Goal: Task Accomplishment & Management: Manage account settings

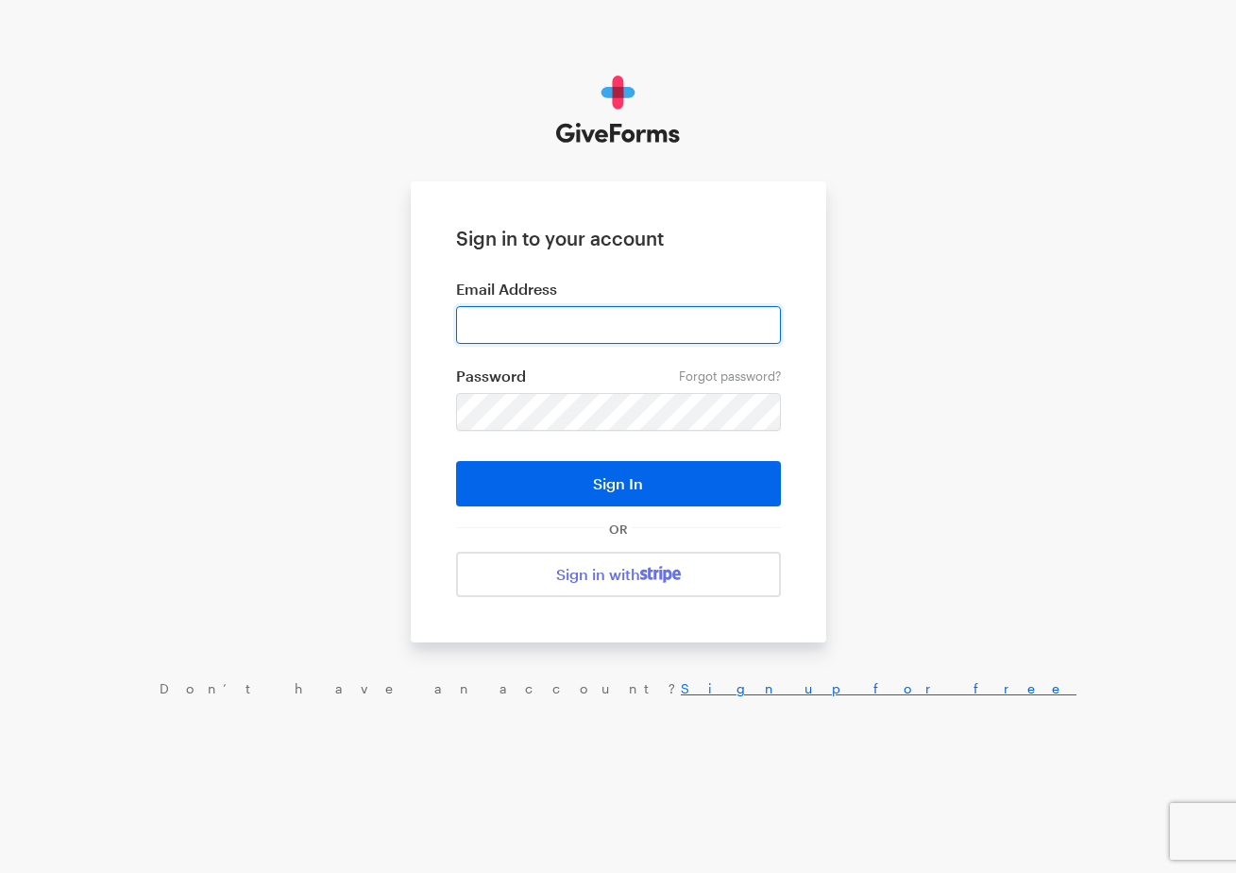
click at [610, 335] on input "email" at bounding box center [618, 325] width 325 height 38
type input "team@greenjourneycoalition.org"
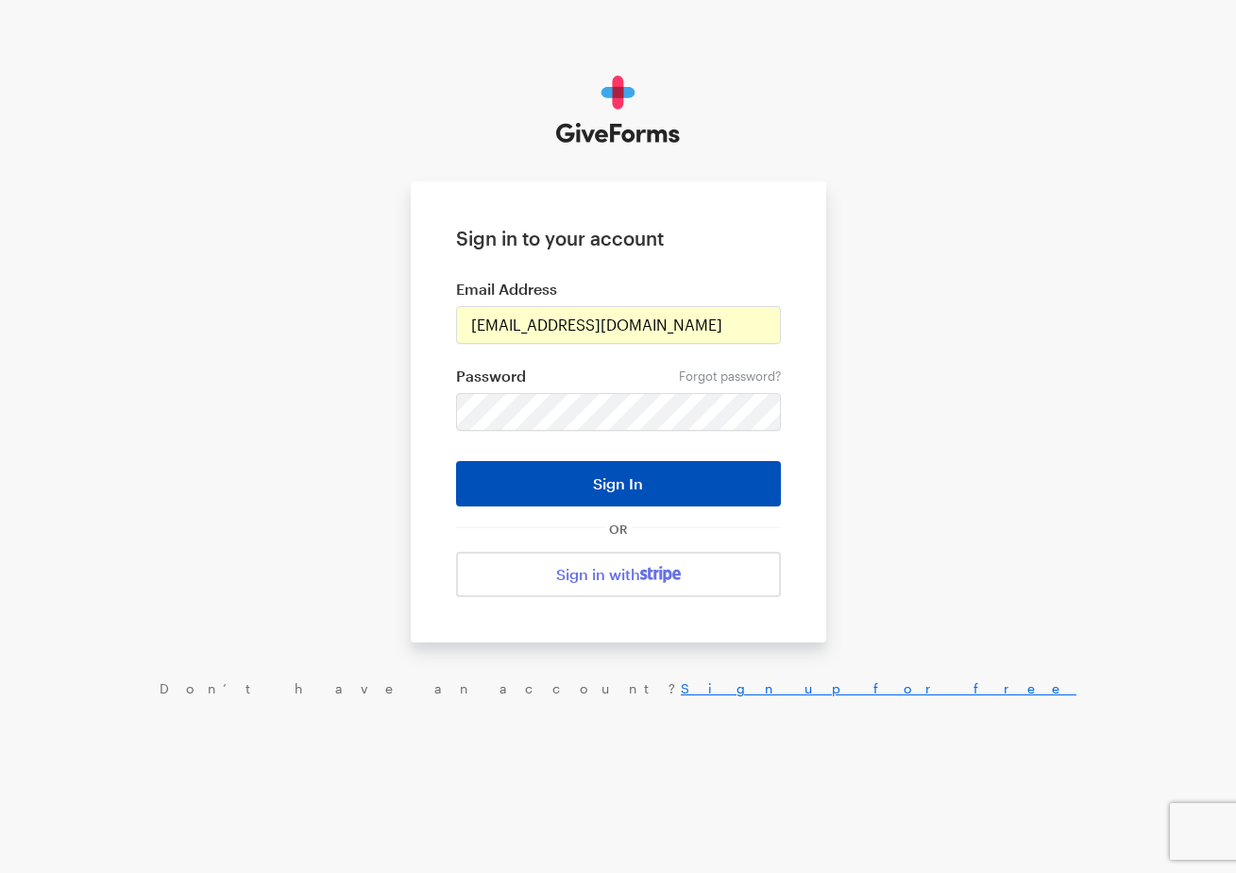
click at [590, 491] on button "Sign In" at bounding box center [618, 483] width 325 height 45
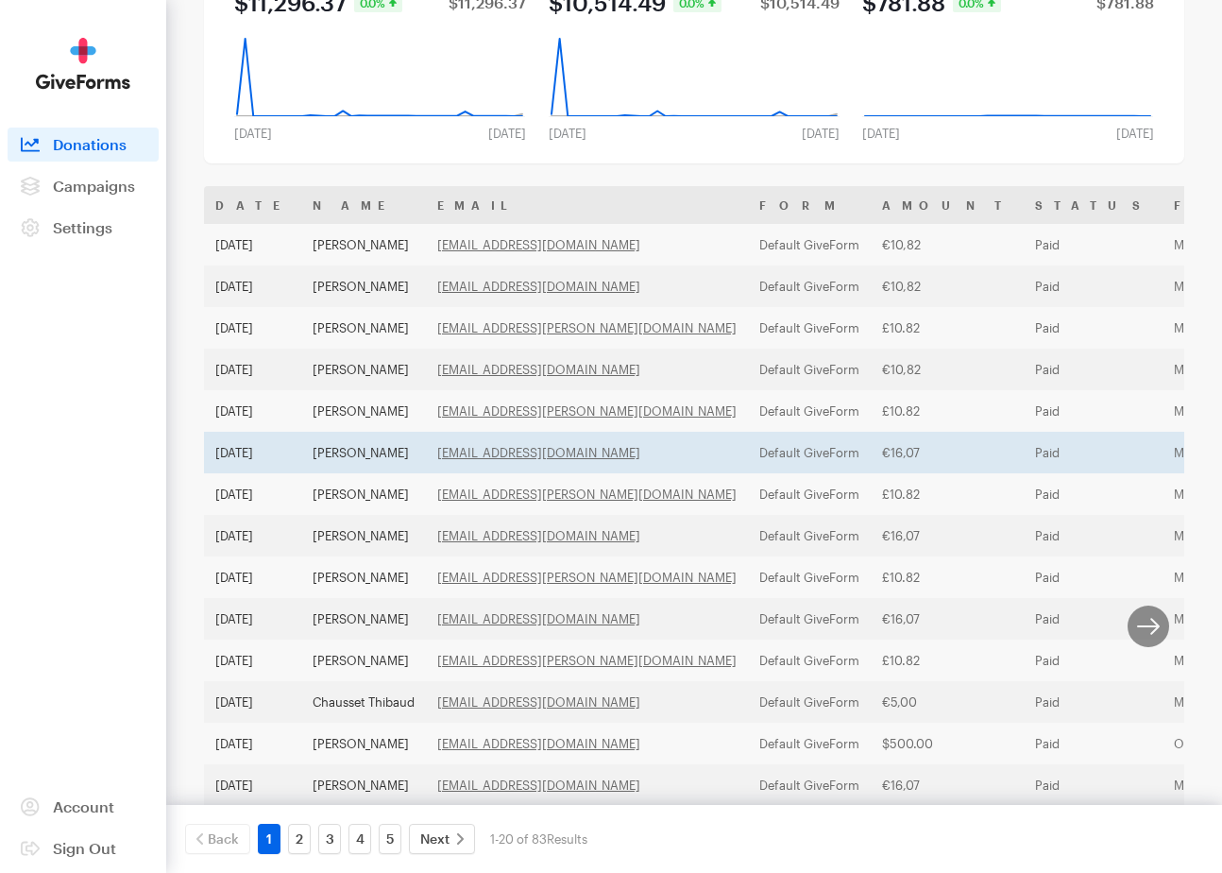
scroll to position [203, 0]
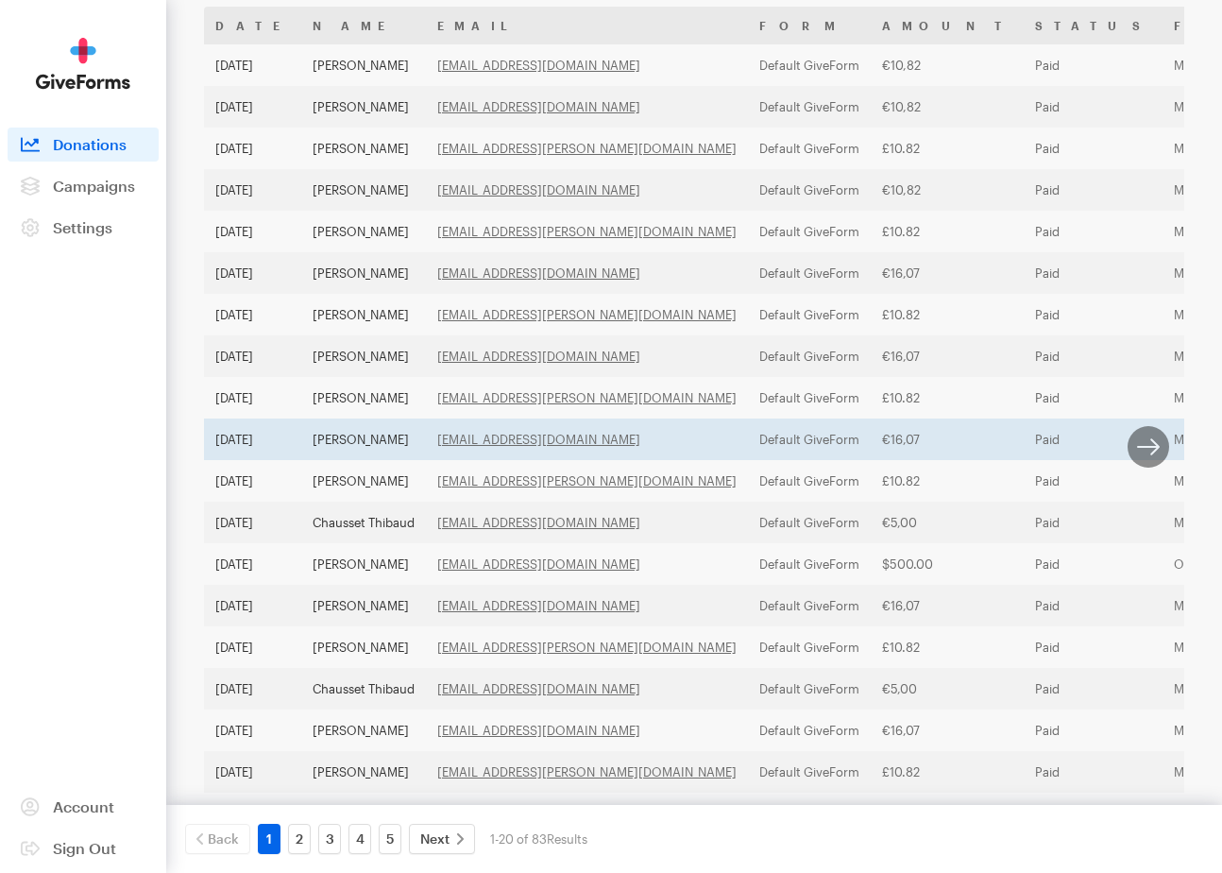
scroll to position [0, 0]
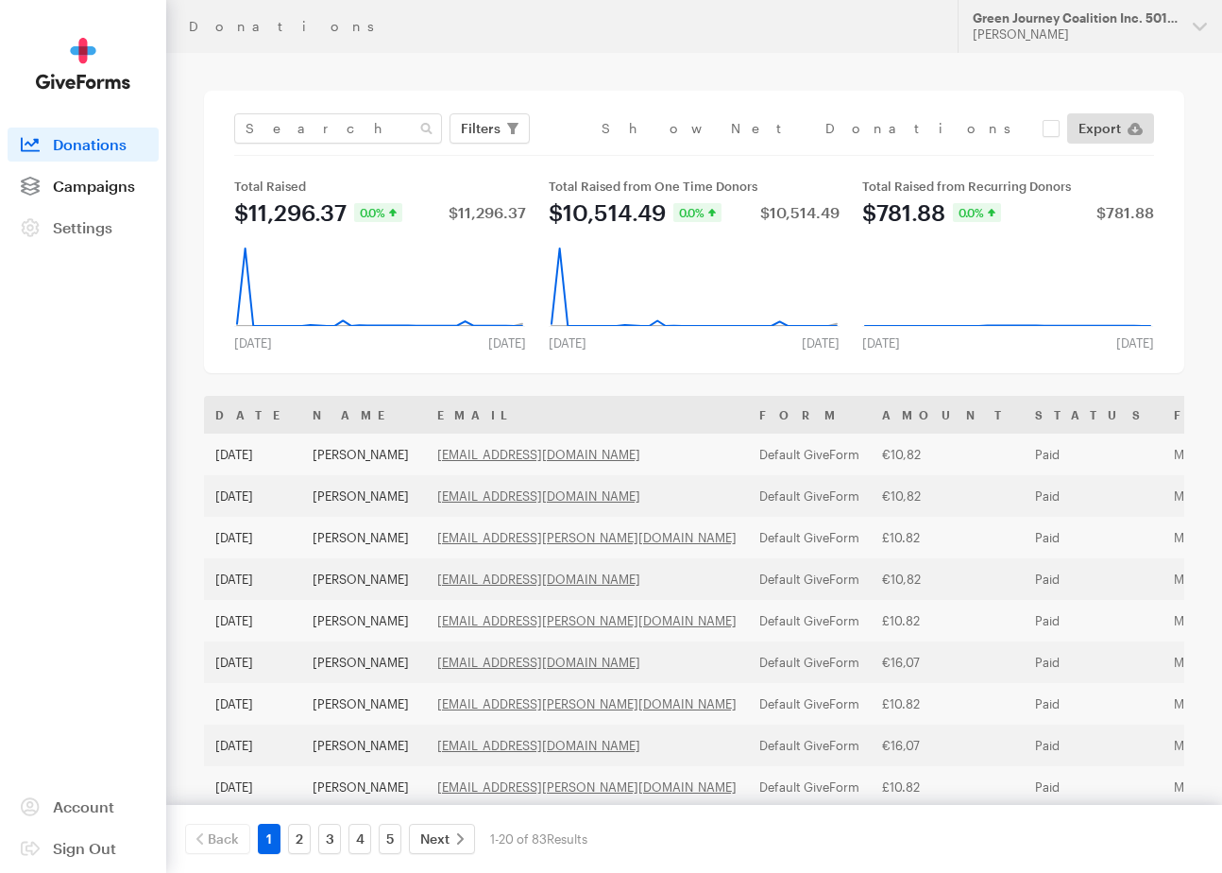
click at [89, 195] on link "Campaigns" at bounding box center [83, 186] width 151 height 34
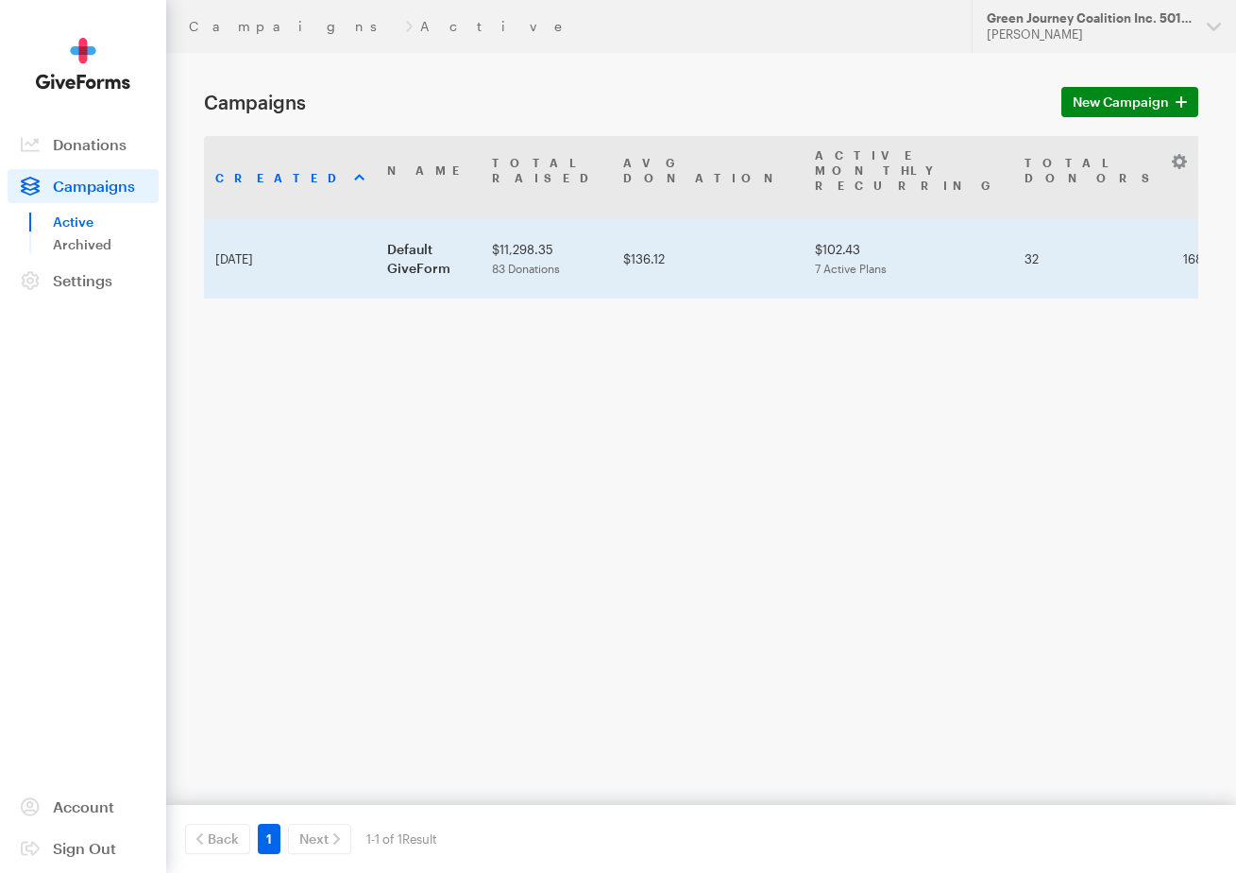
click at [815, 262] on span "7 Active Plans" at bounding box center [851, 268] width 72 height 13
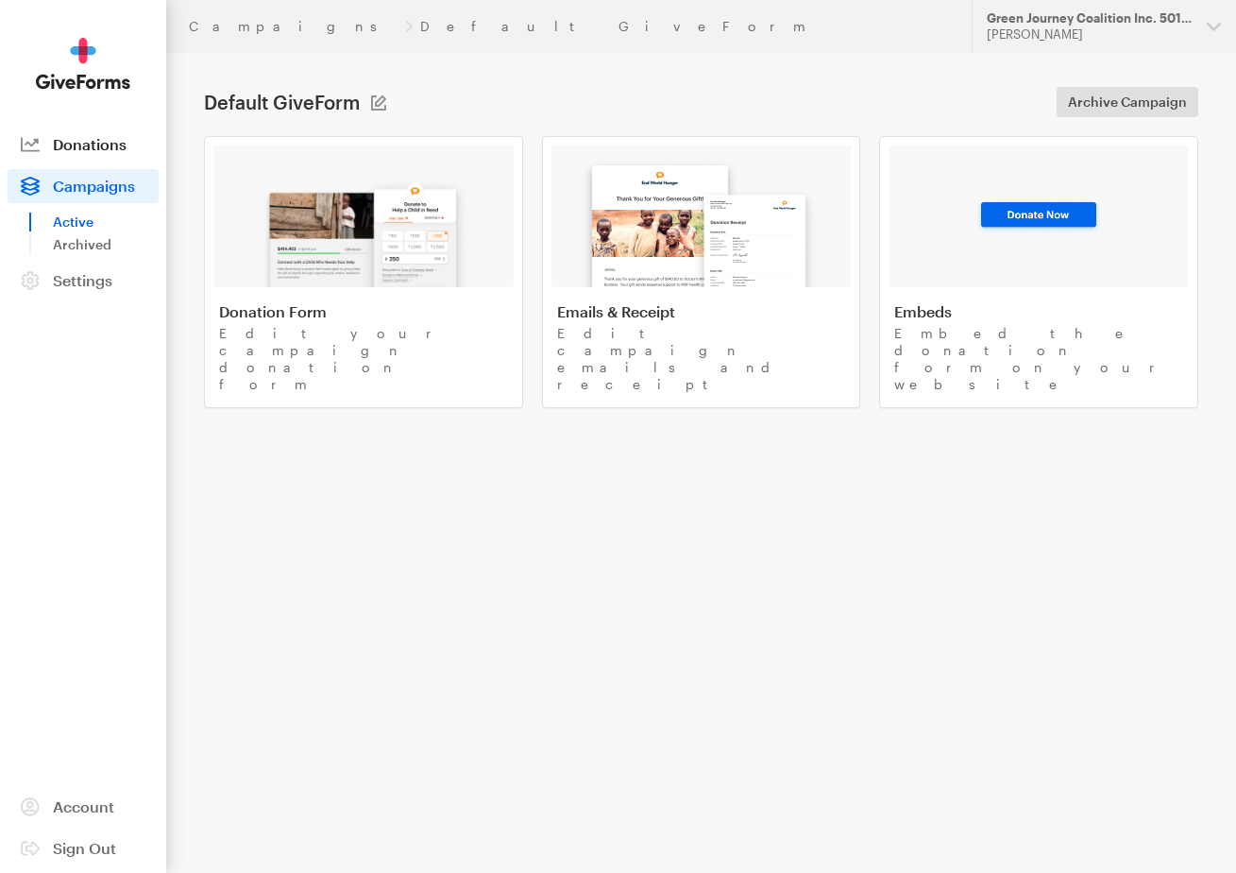
click at [93, 146] on span "Donations" at bounding box center [90, 144] width 74 height 18
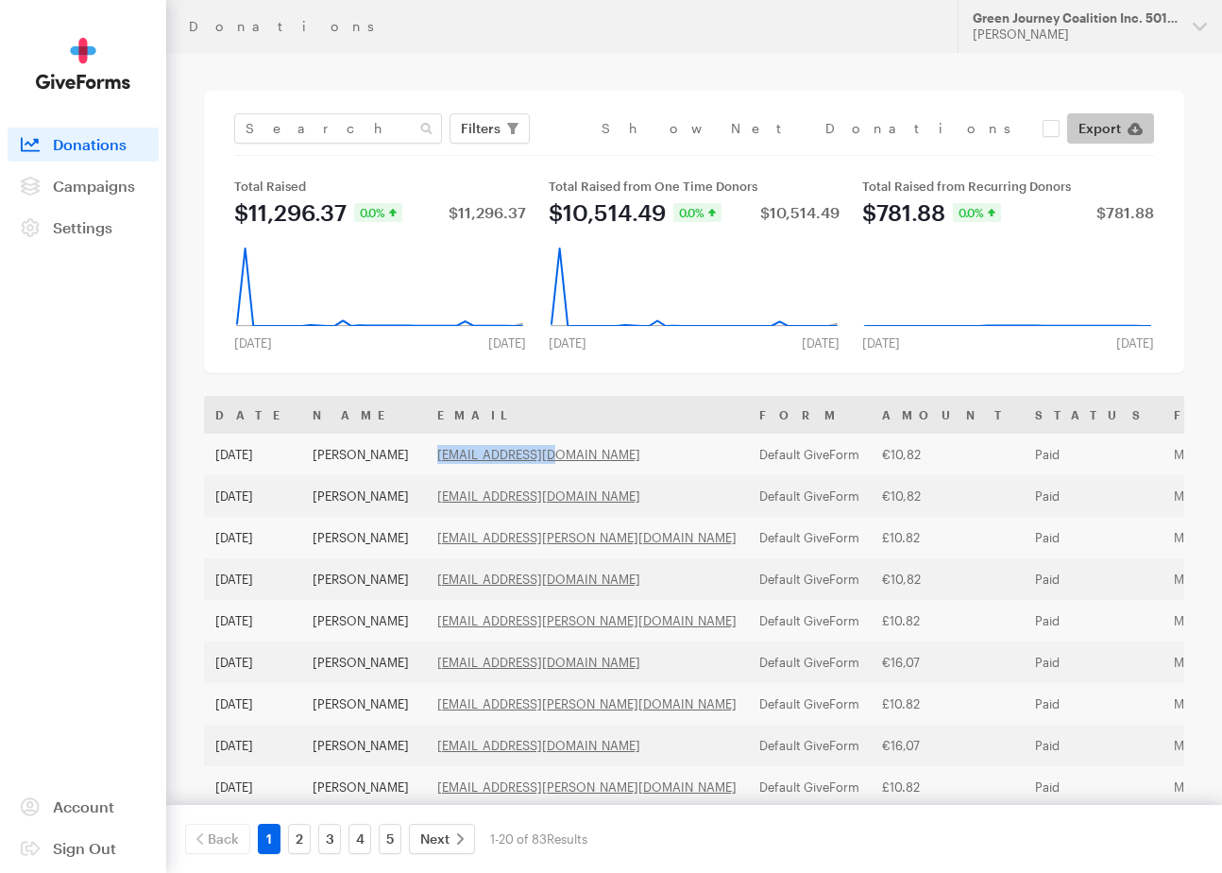
click at [1104, 128] on span "Export" at bounding box center [1099, 128] width 42 height 23
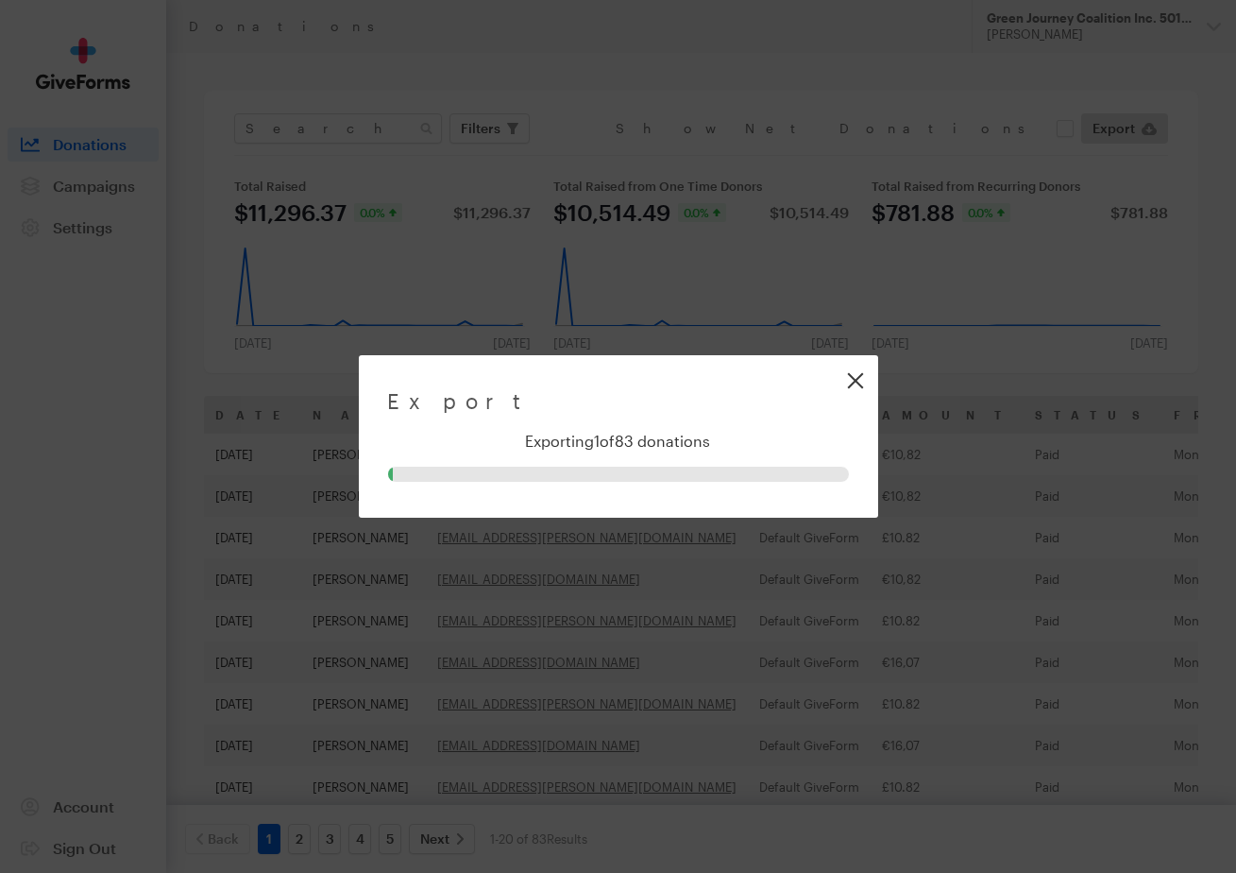
click at [857, 381] on link "Close" at bounding box center [855, 380] width 42 height 42
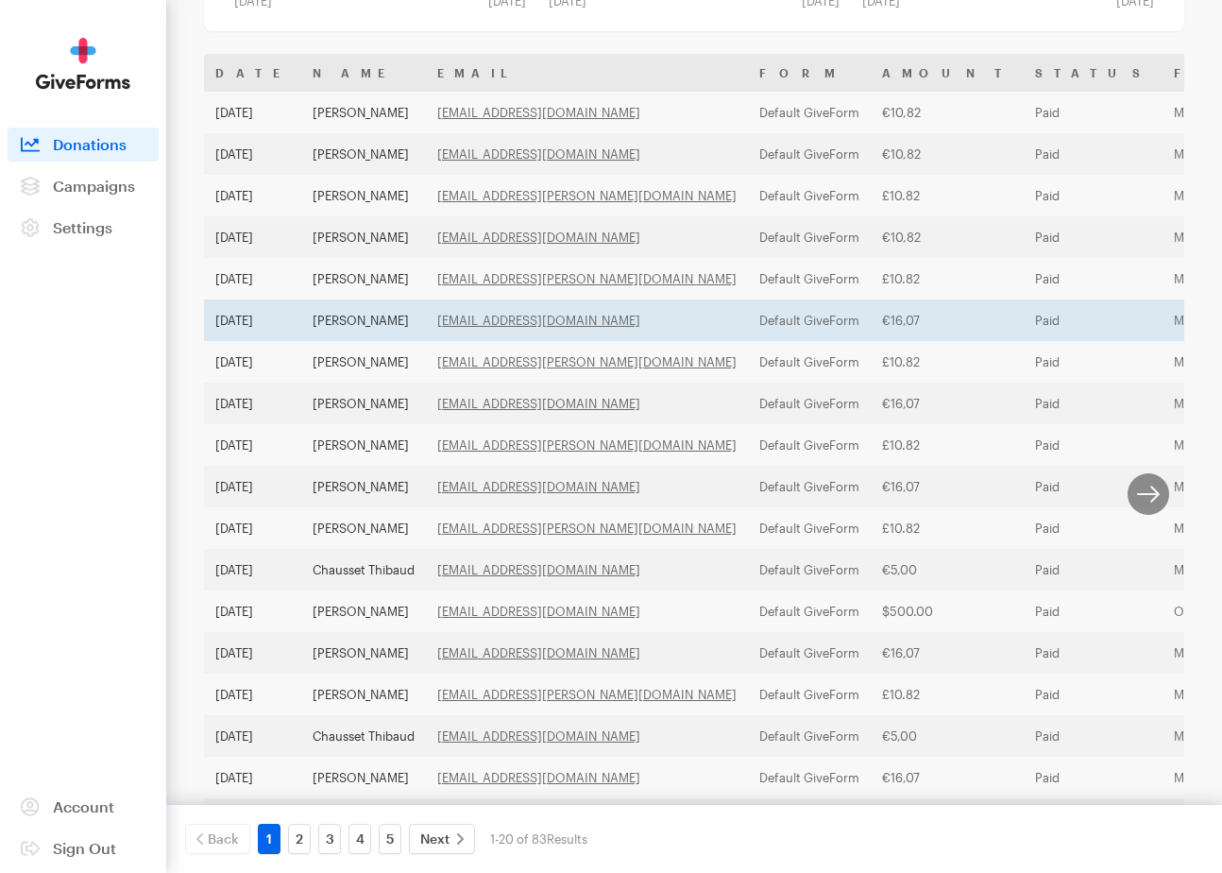
scroll to position [358, 0]
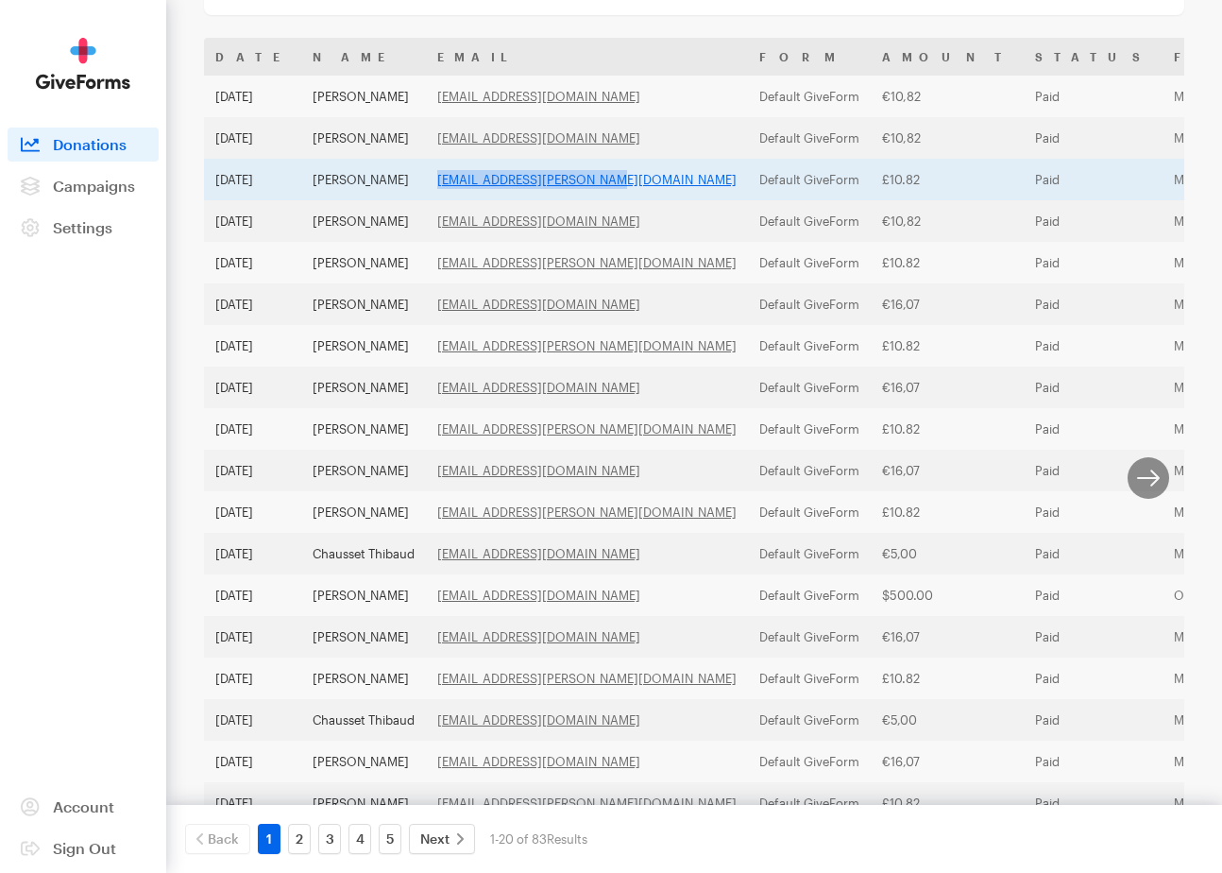
copy link "max.waldron@btinternet.com"
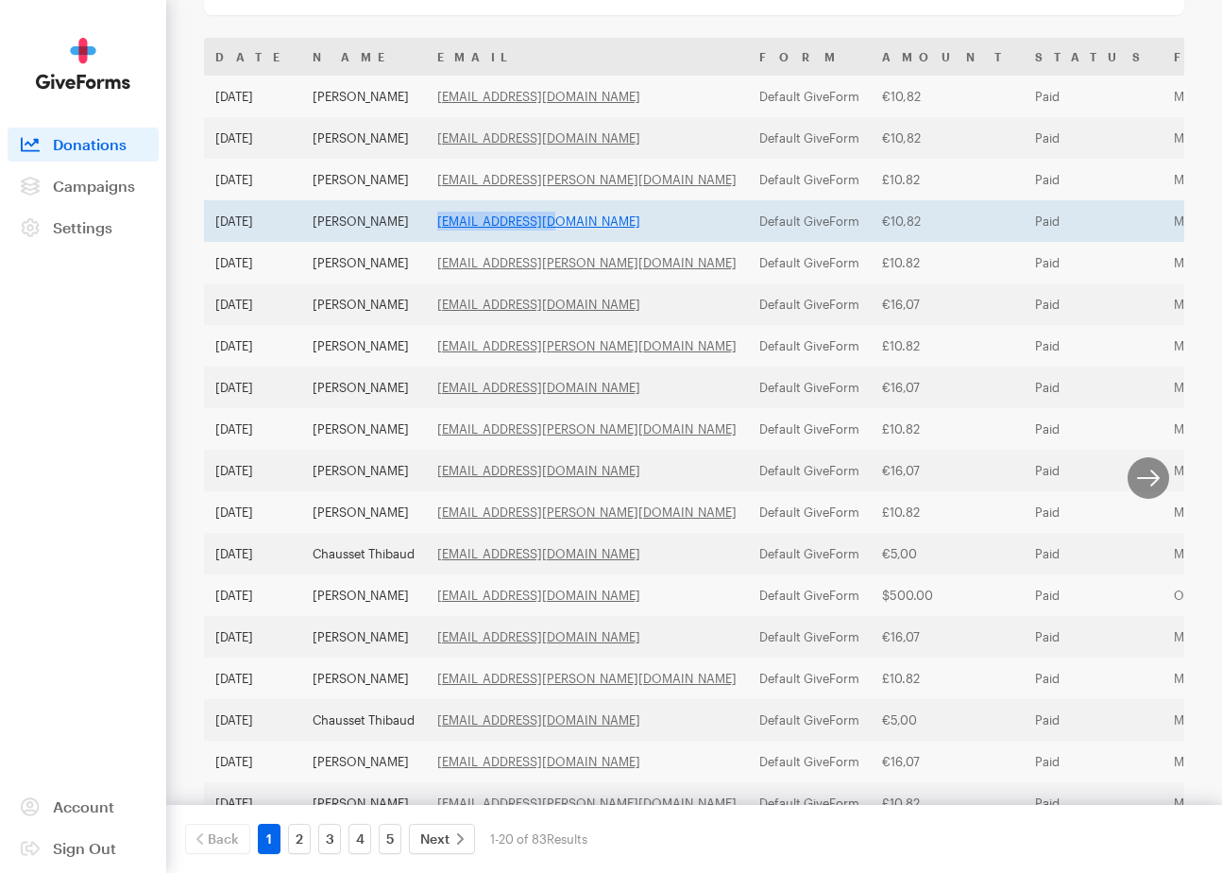
copy link "anina103@yahoo.de"
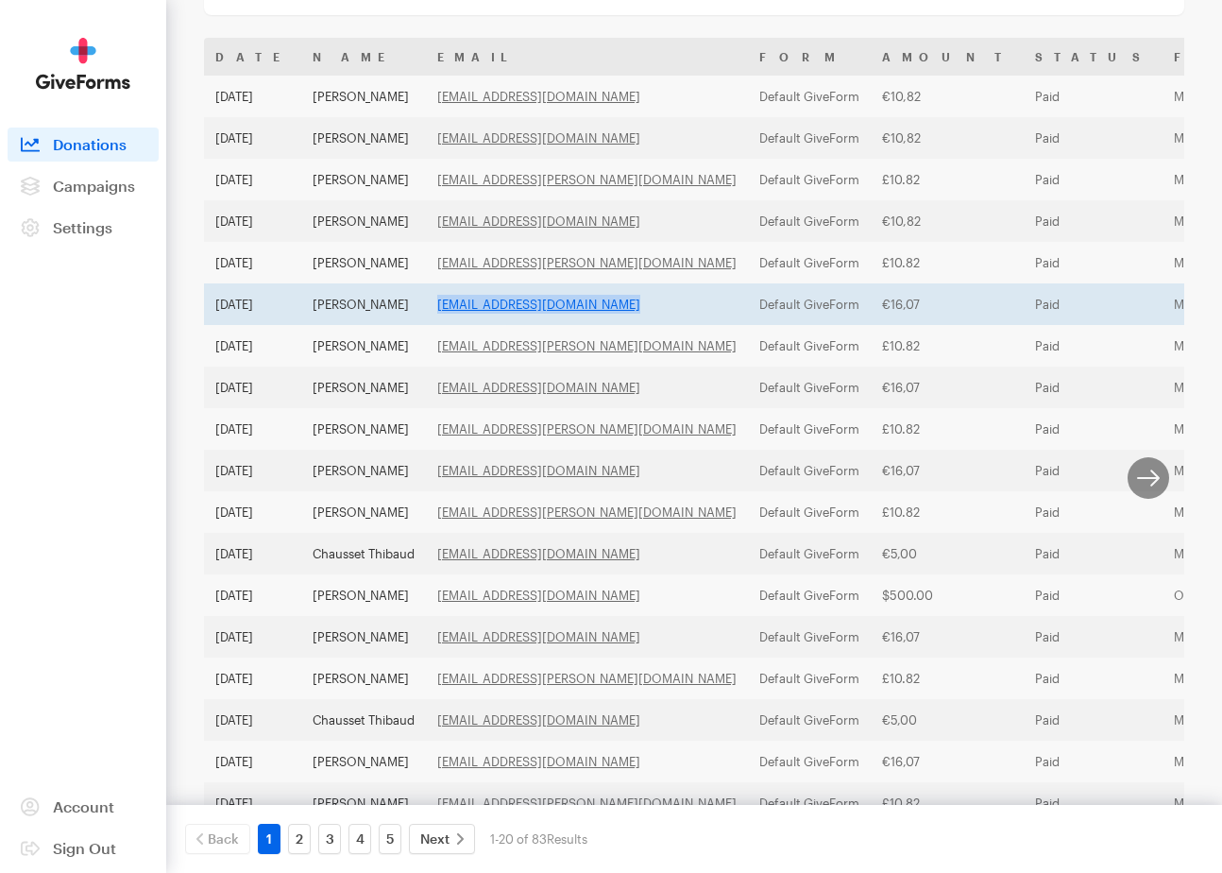
copy link "sebastianaubermann@gmail.com"
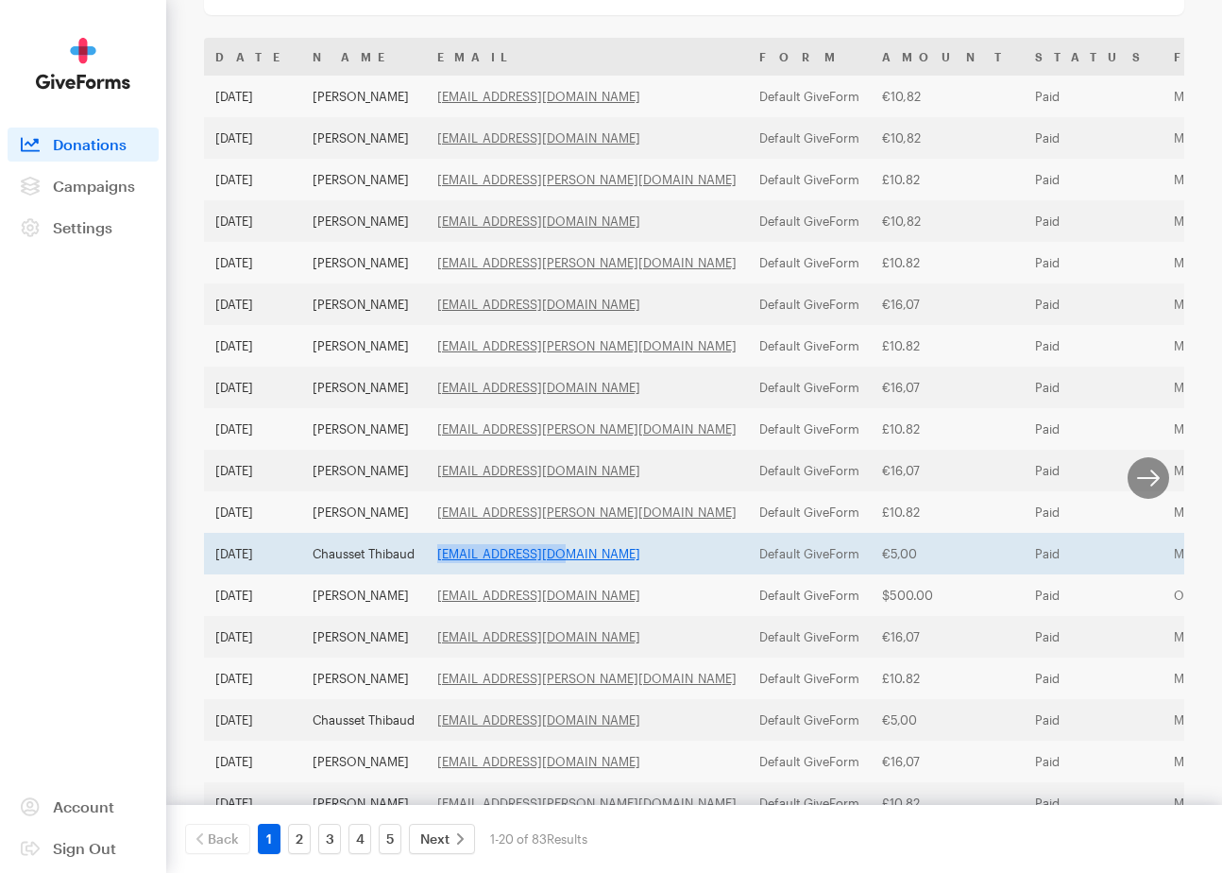
copy link "thibarik@gmail.com"
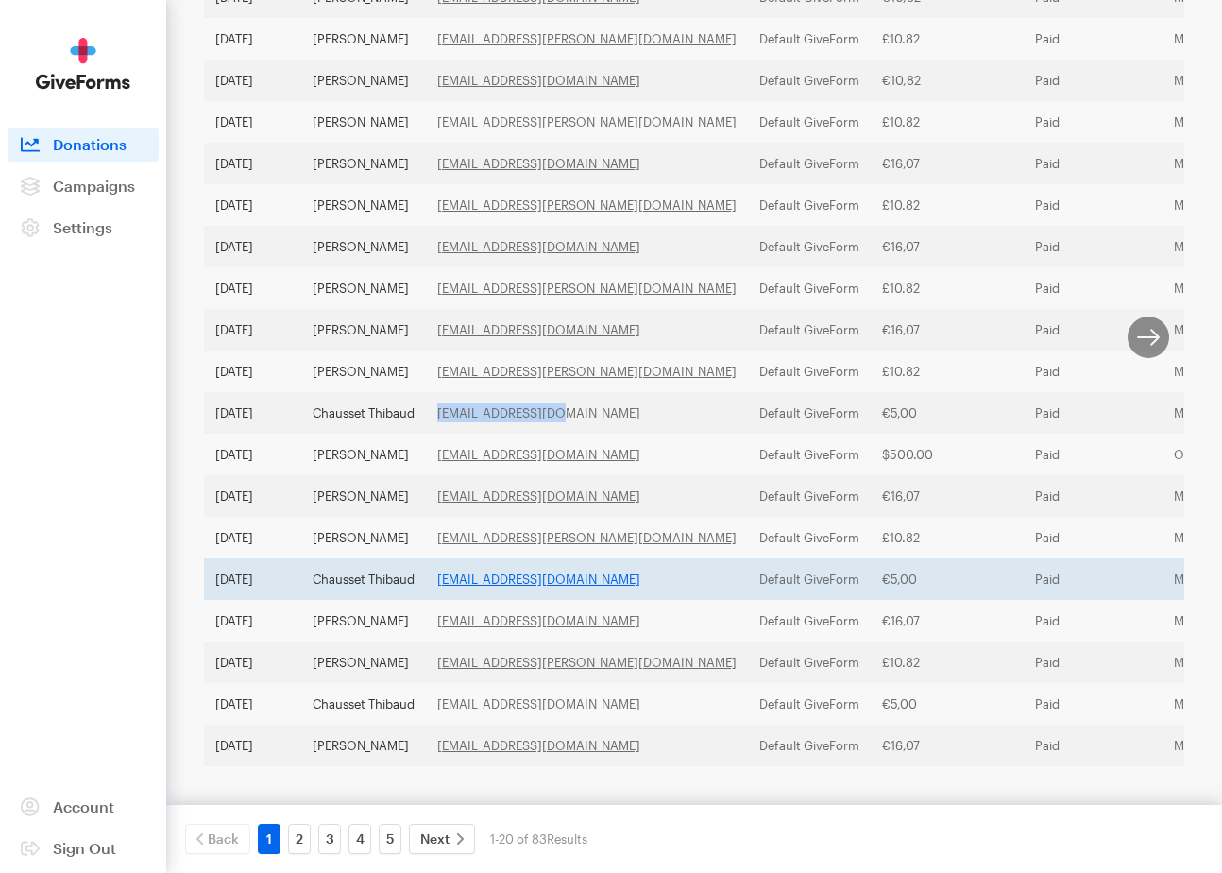
scroll to position [522, 0]
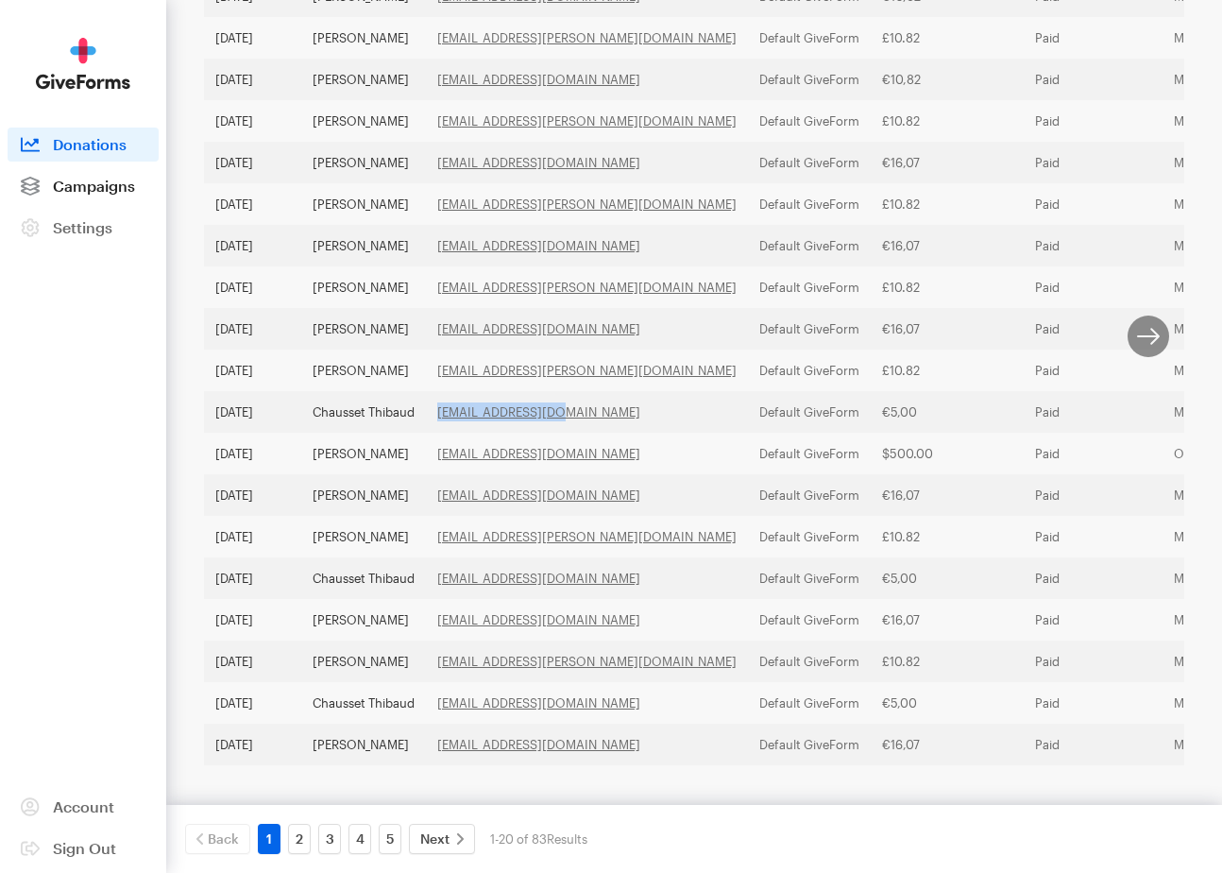
click at [85, 193] on span "Campaigns" at bounding box center [94, 186] width 82 height 18
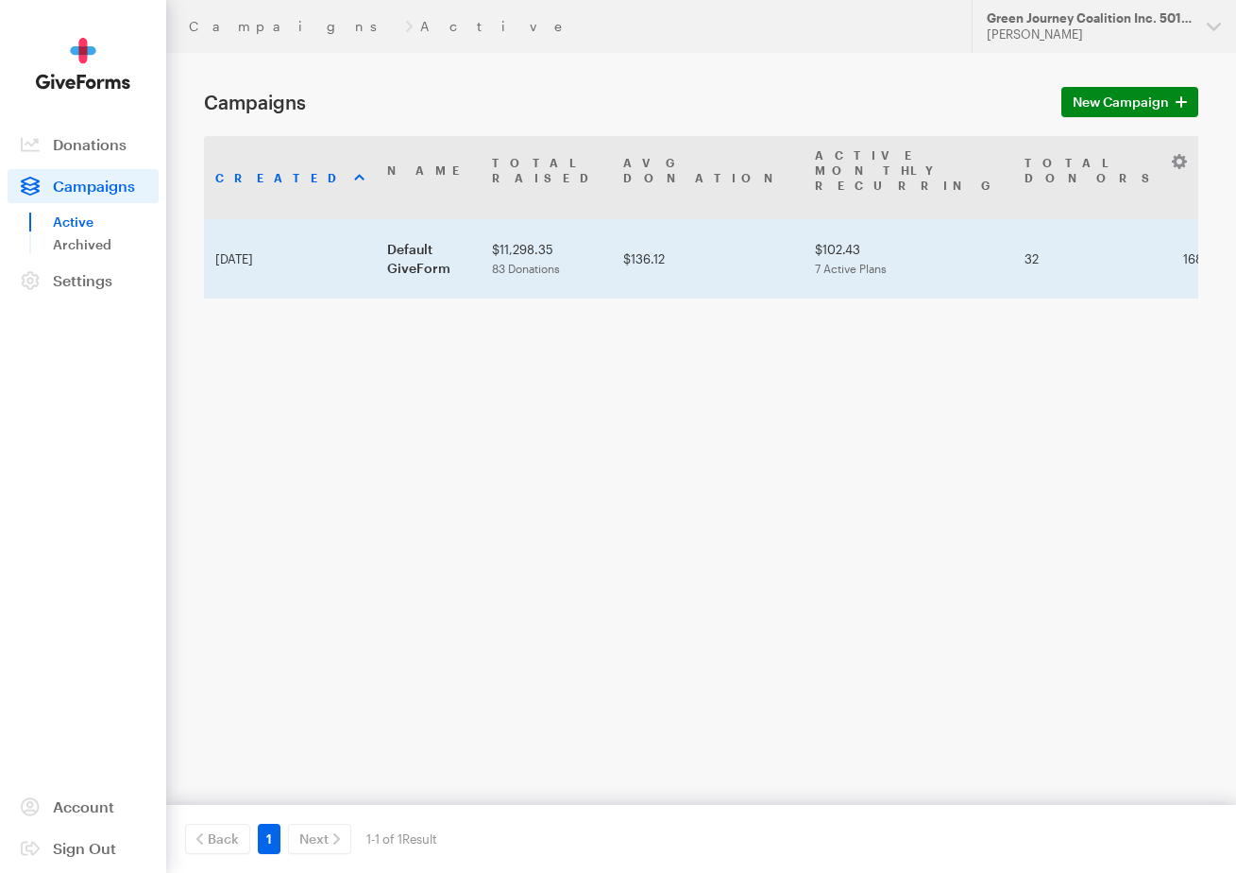
click at [481, 219] on td "$11,298.35 83 Donations" at bounding box center [546, 258] width 131 height 79
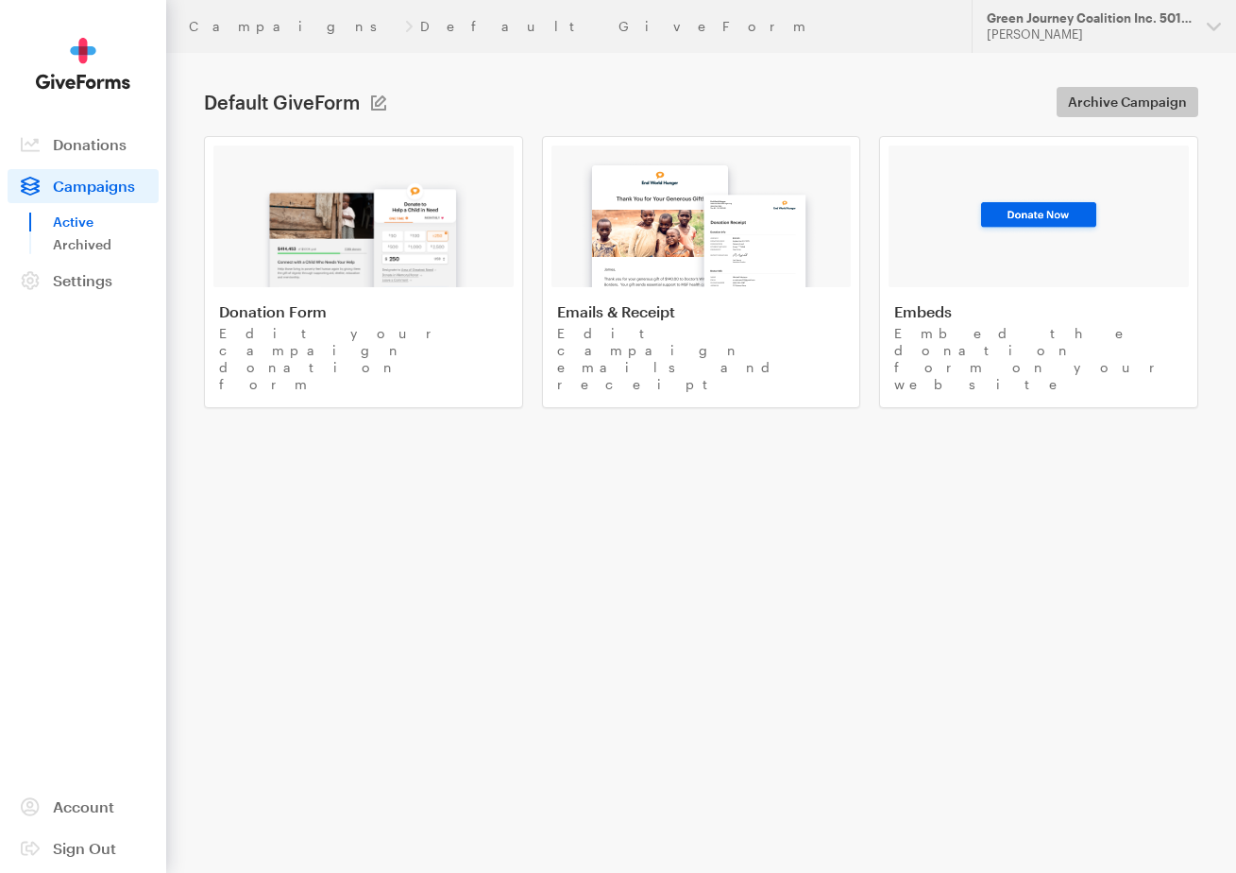
click at [1152, 107] on span "Archive Campaign" at bounding box center [1127, 102] width 119 height 23
click at [60, 242] on link "Archived" at bounding box center [106, 244] width 106 height 23
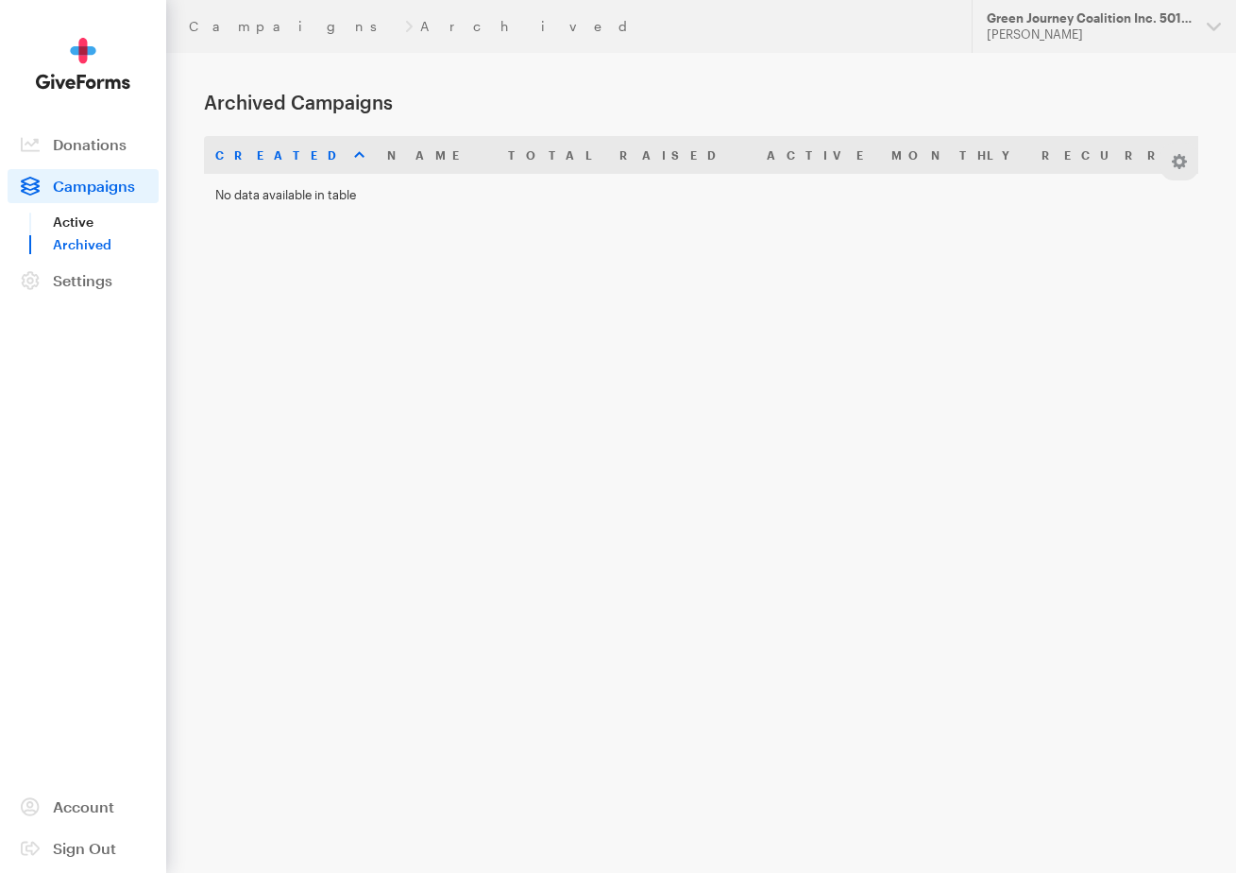
click at [70, 225] on link "Active" at bounding box center [106, 222] width 106 height 23
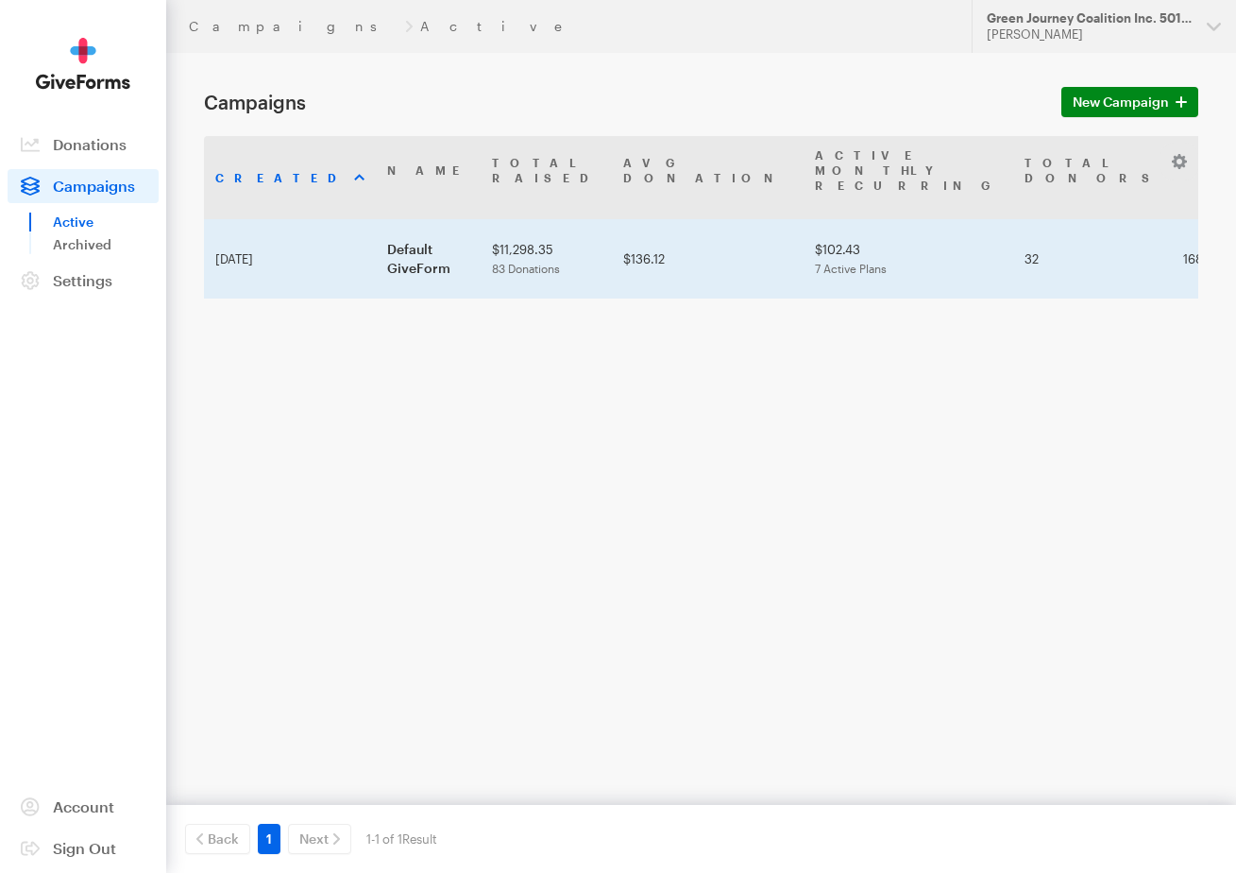
click at [376, 224] on td "Default GiveForm" at bounding box center [428, 258] width 105 height 79
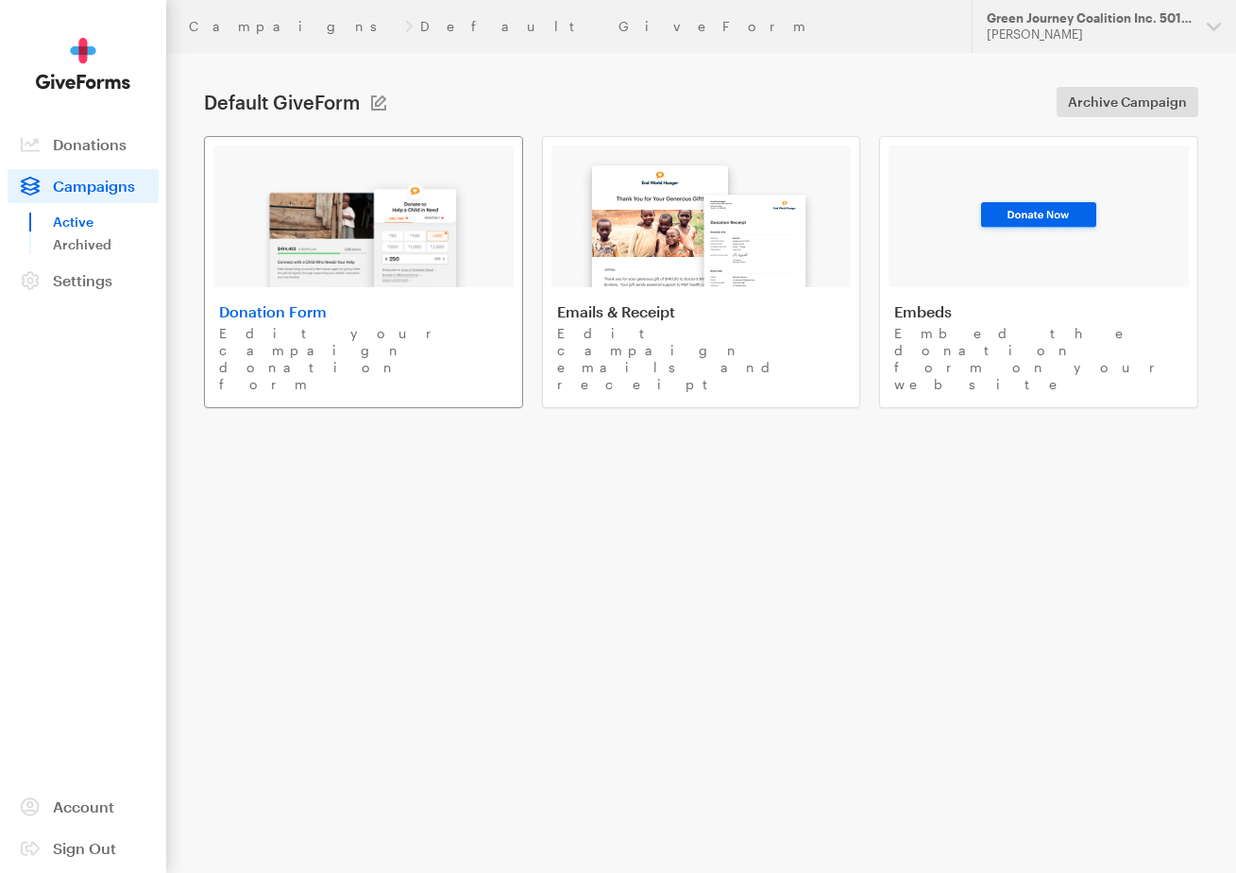
click at [378, 276] on img at bounding box center [363, 226] width 221 height 121
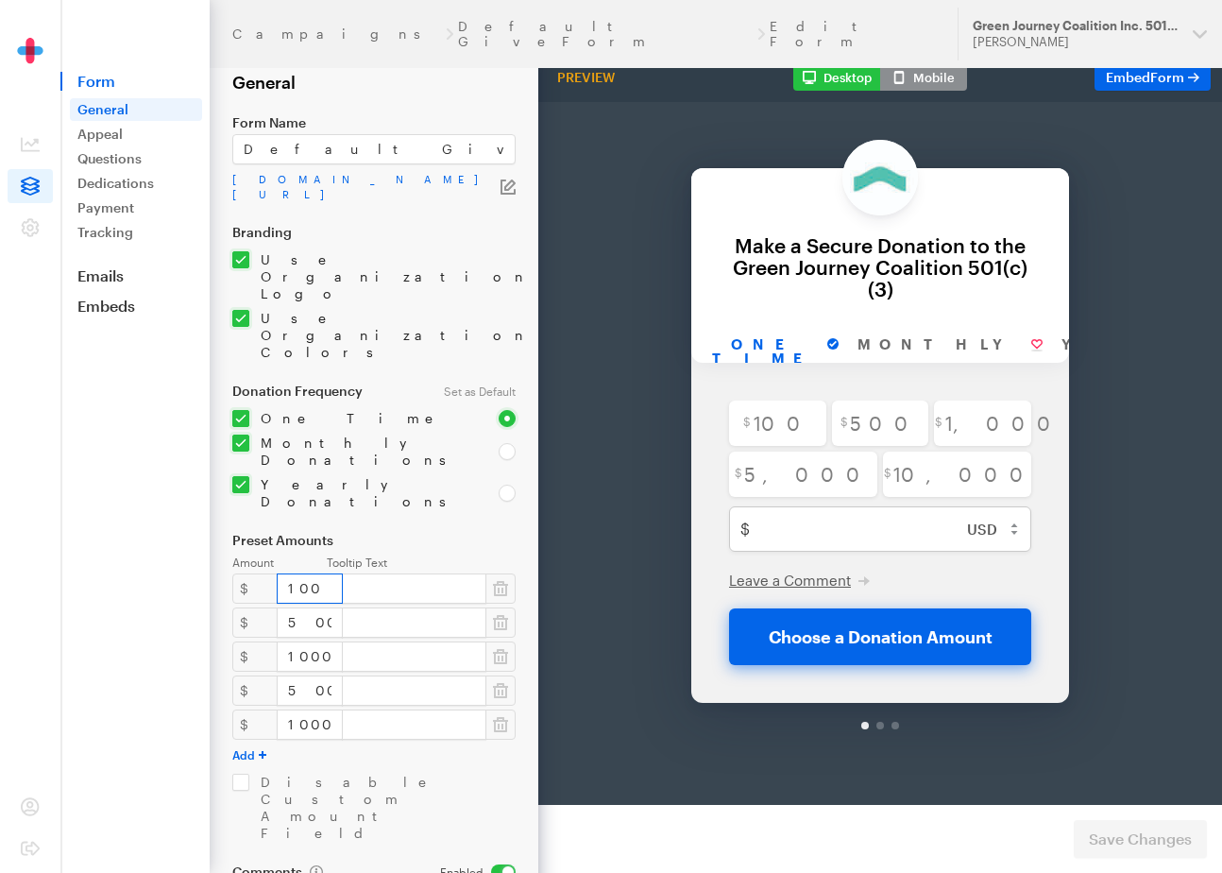
scroll to position [160, 0]
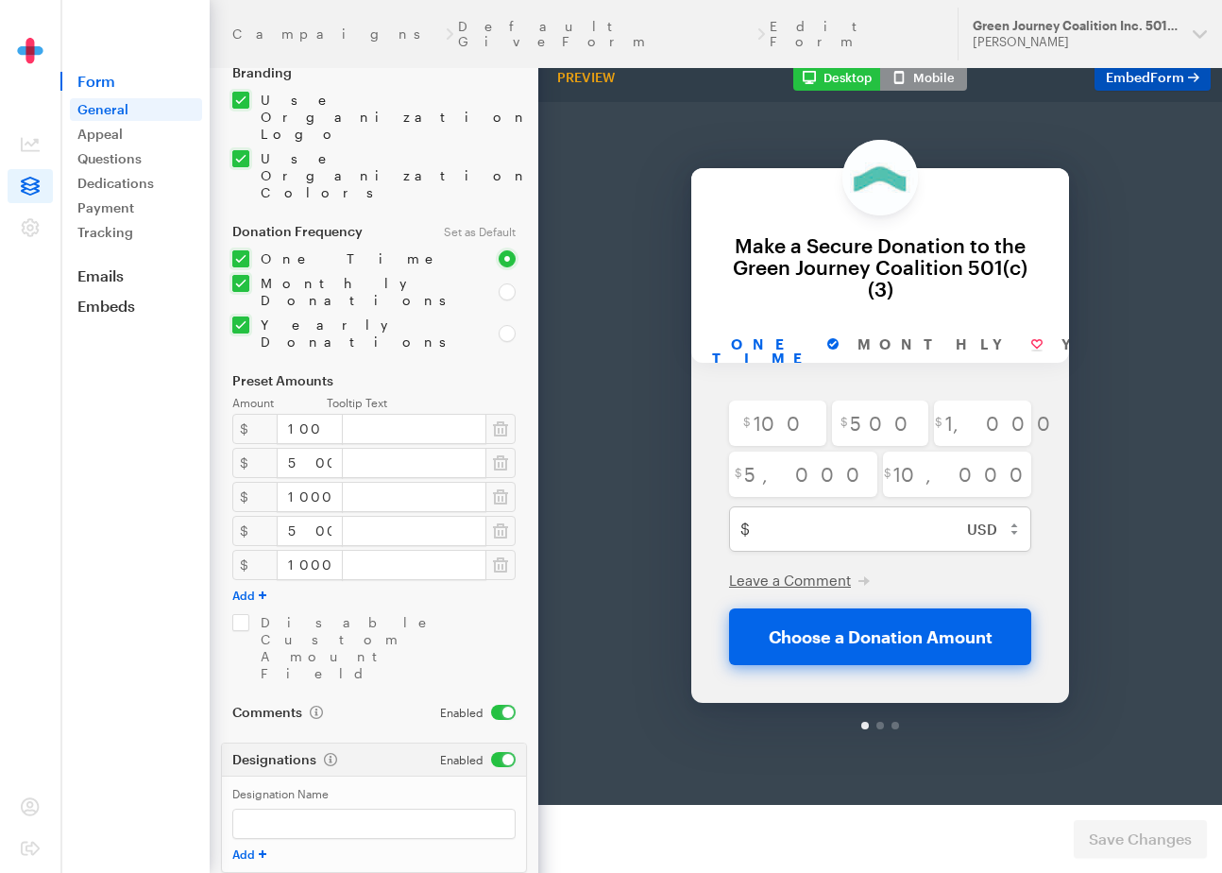
click at [1161, 77] on span "Form" at bounding box center [1167, 77] width 34 height 16
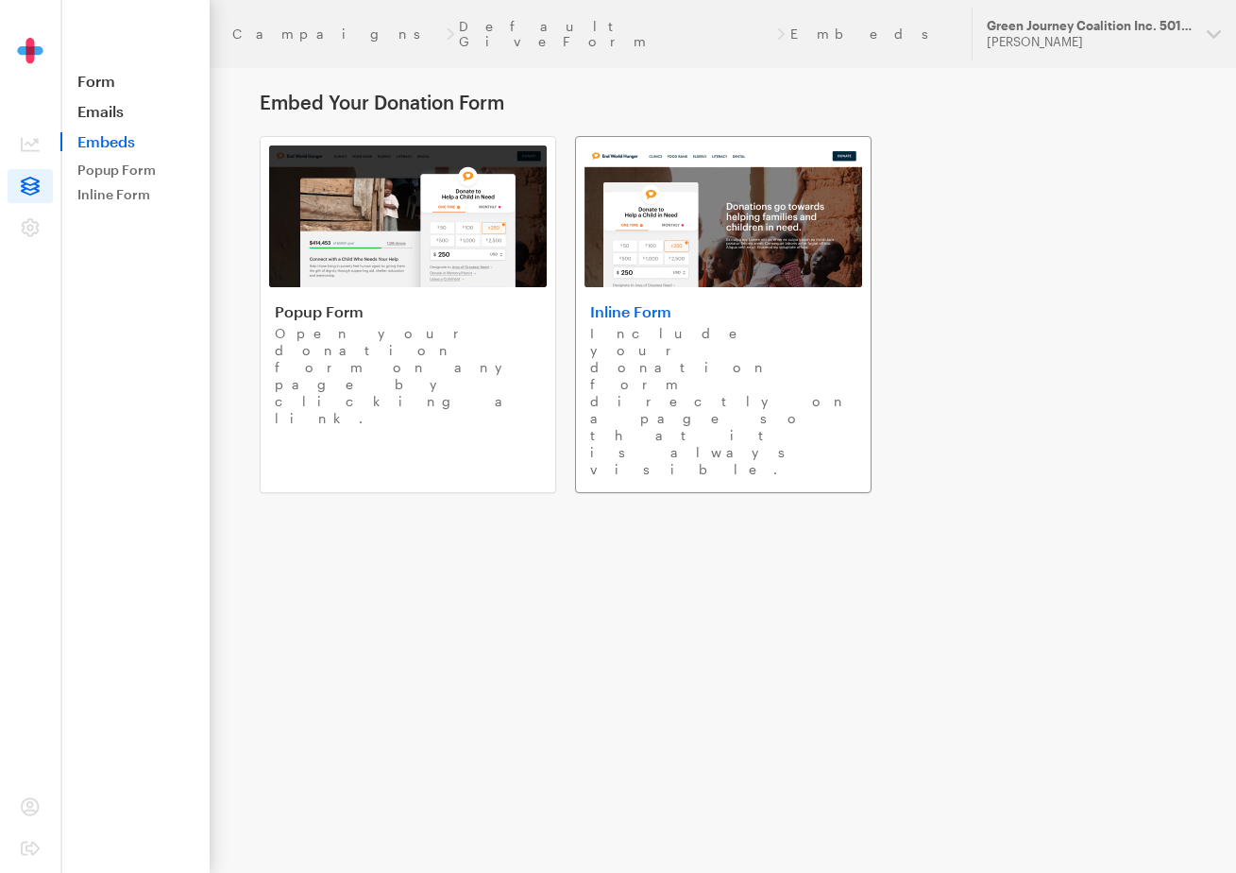
click at [720, 260] on img at bounding box center [724, 216] width 278 height 142
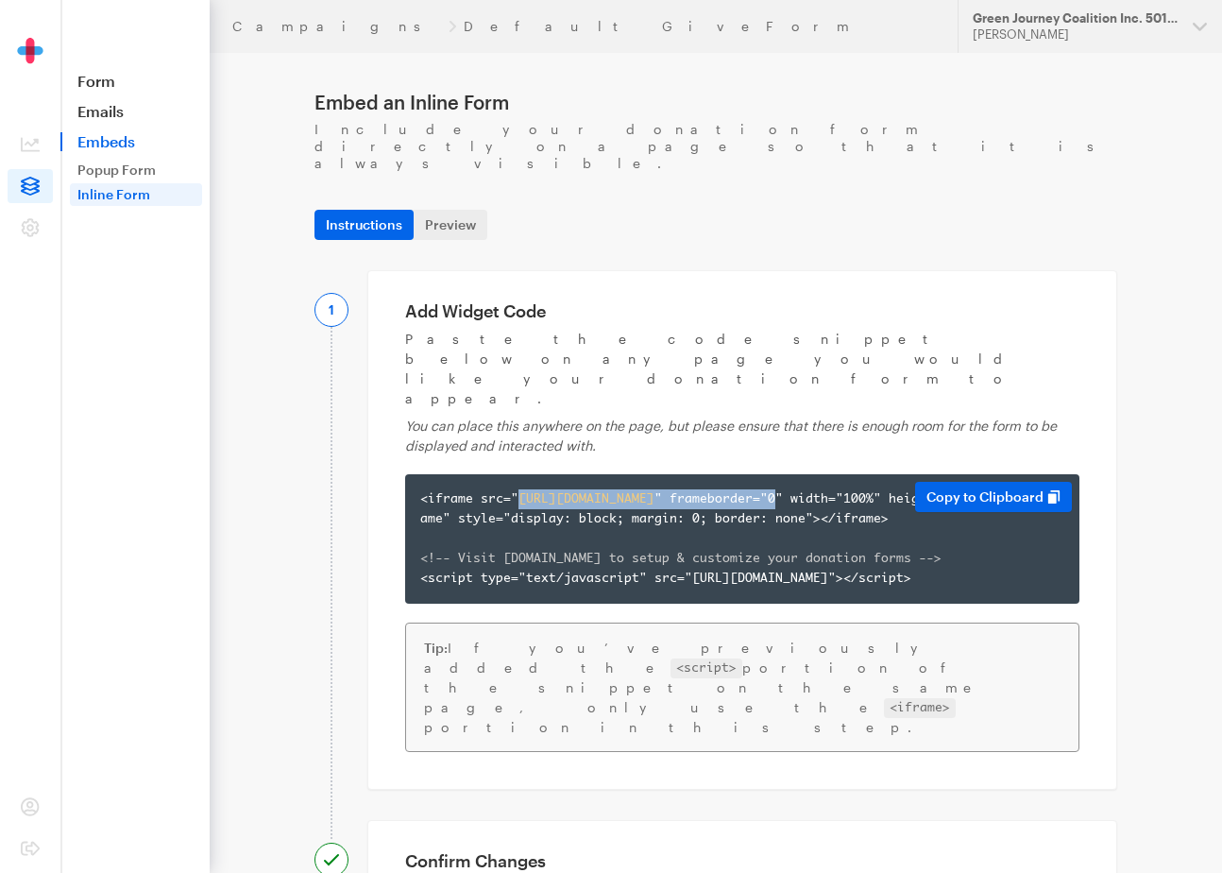
drag, startPoint x: 518, startPoint y: 407, endPoint x: 507, endPoint y: 430, distance: 25.3
click at [507, 489] on div "<iframe src=" https://app.giveforms.com/forms/greenjourneycoalition/default-giv…" at bounding box center [742, 538] width 644 height 99
copy div "https://app.giveforms.com/forms/greenjourneycoalition/default-giveform " frameb…"
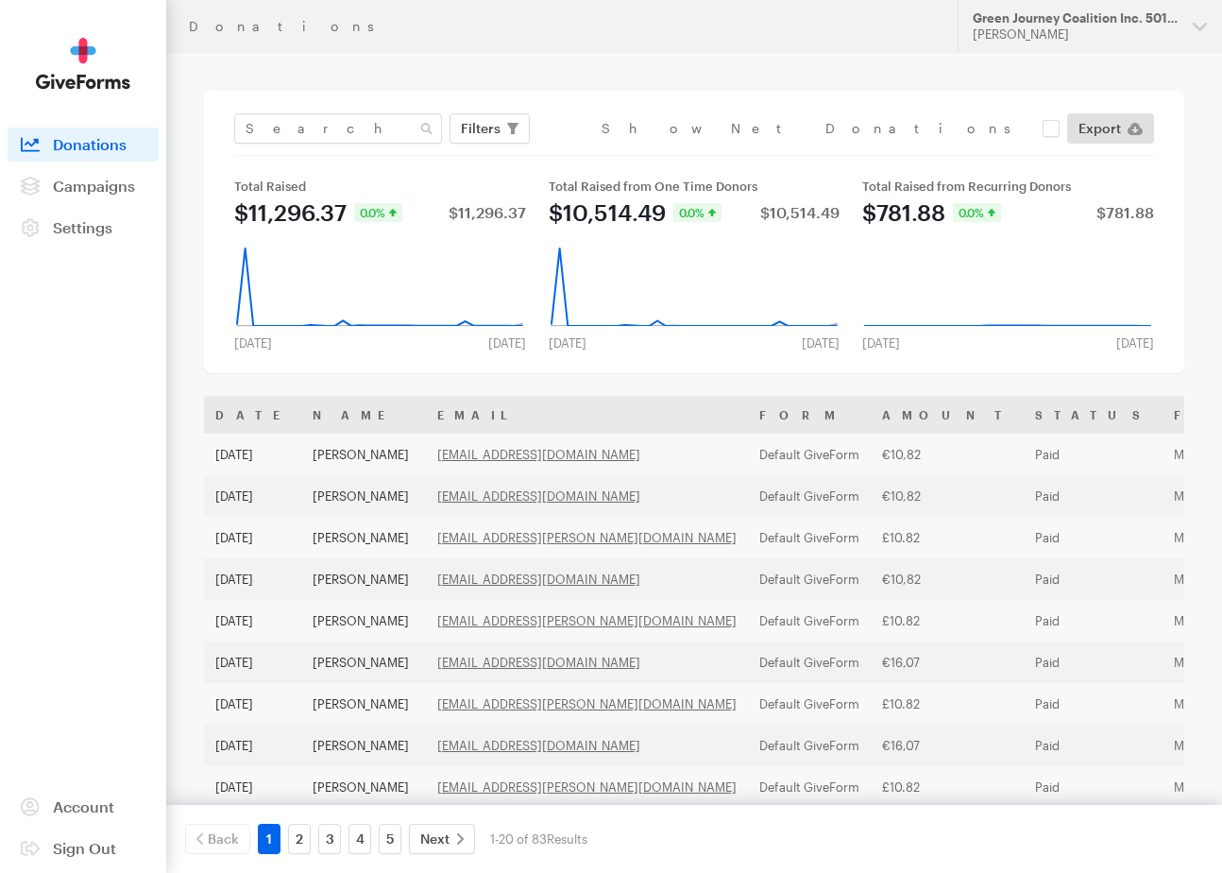
click at [426, 367] on div "Filters Clear Filters Apply Date Sep 10, 2025 - Oct 07, 2025 Forms Default Give…" at bounding box center [694, 232] width 980 height 282
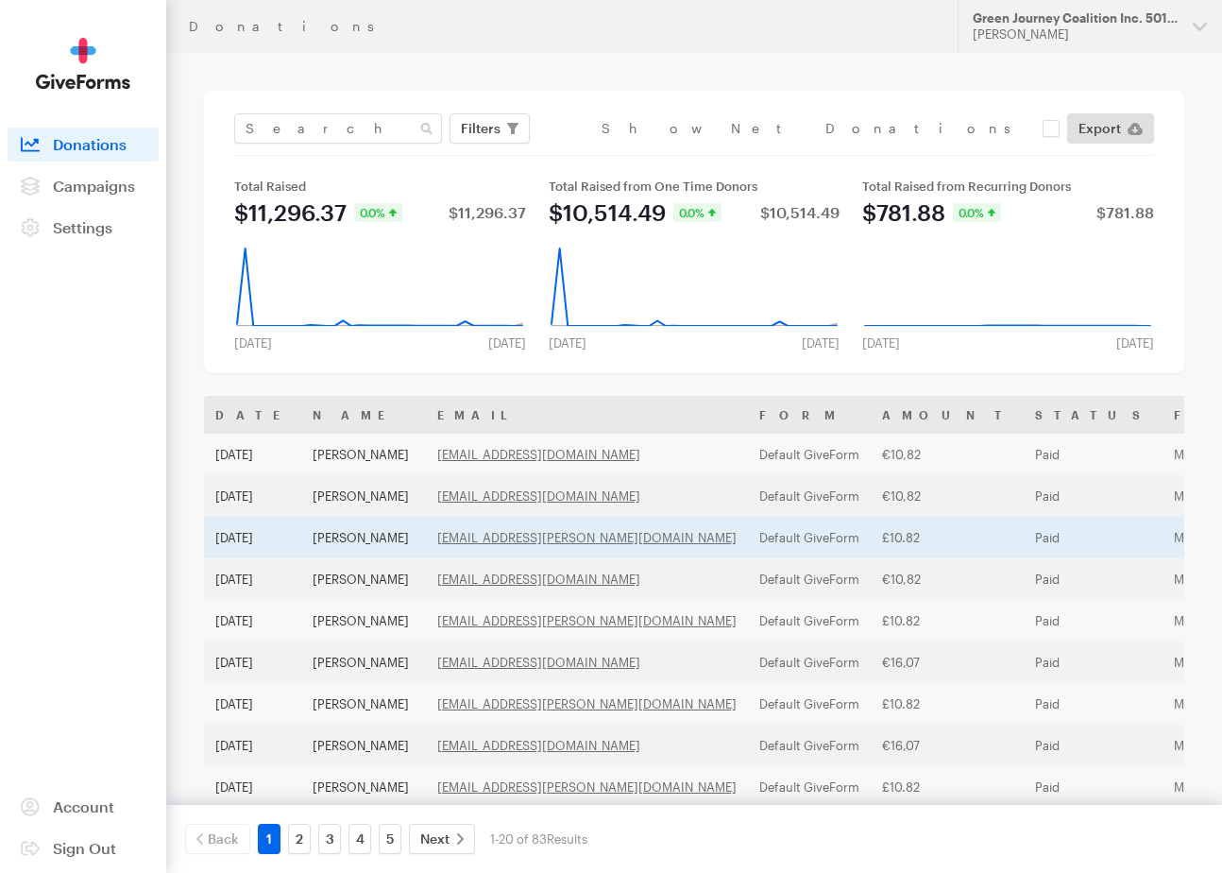
click at [325, 535] on td "[PERSON_NAME]" at bounding box center [363, 538] width 125 height 42
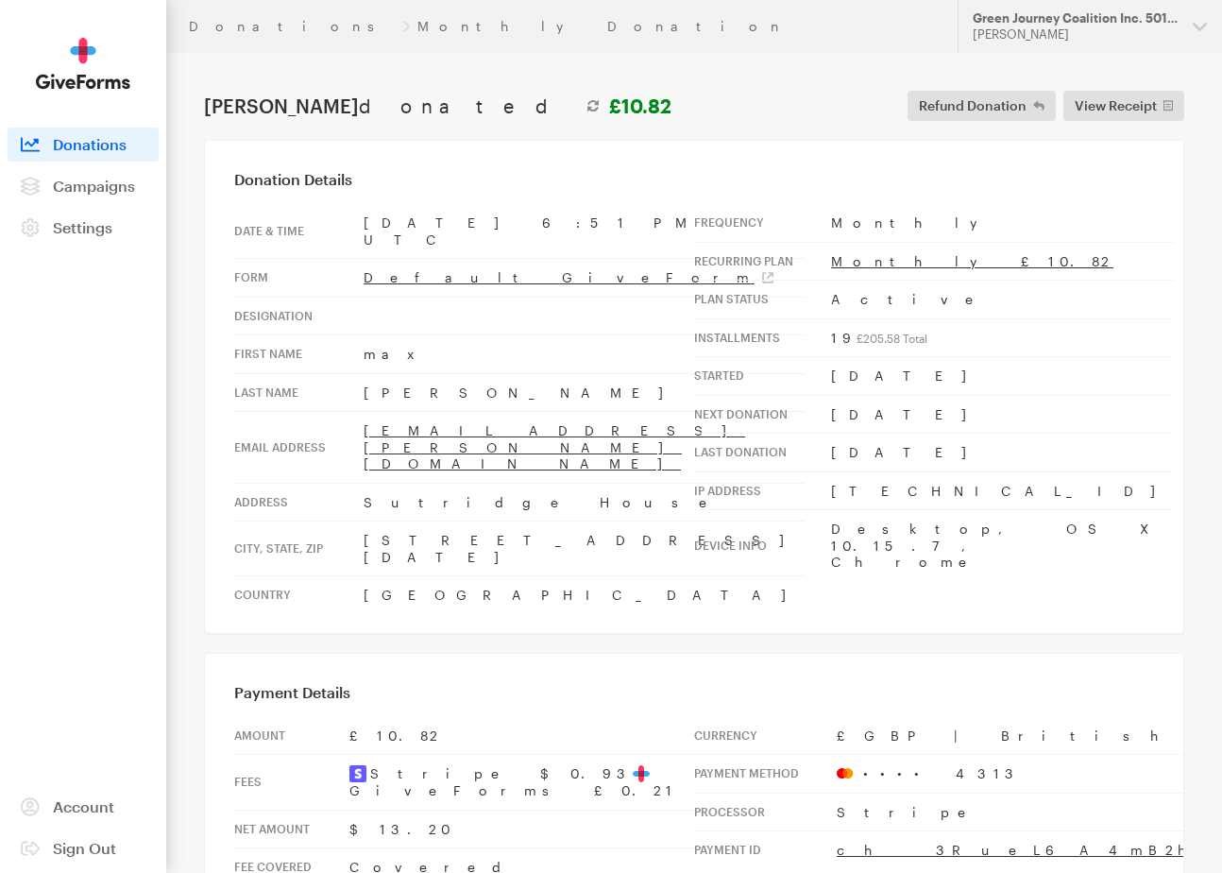
click at [248, 92] on div "[PERSON_NAME] donated £10.82 Refund Donation Refund Donation First Name [PERSON…" at bounding box center [694, 106] width 988 height 30
click at [263, 104] on h1 "[PERSON_NAME] donated £10.82" at bounding box center [437, 105] width 467 height 23
click at [314, 15] on header "Donations Monthly Donation Updates Support Green Journey Coalition Inc. 501(c)(…" at bounding box center [694, 26] width 1056 height 53
click at [201, 36] on header "Donations Monthly Donation Updates Support Green Journey Coalition Inc. 501(c)(…" at bounding box center [694, 26] width 1056 height 53
click at [213, 32] on link "Donations" at bounding box center [292, 26] width 206 height 15
